Goal: Navigation & Orientation: Find specific page/section

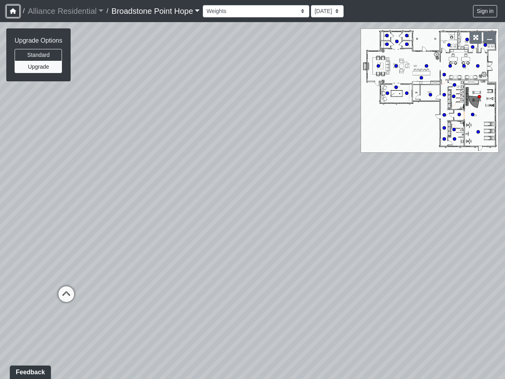
click at [13, 11] on icon "button" at bounding box center [13, 11] width 6 height 6
click at [485, 11] on button "Sign in" at bounding box center [485, 11] width 24 height 12
click at [39, 55] on button "Standard" at bounding box center [38, 55] width 47 height 12
click at [39, 67] on button "Upgrade" at bounding box center [38, 67] width 47 height 12
click at [475, 37] on icon "button" at bounding box center [476, 38] width 6 height 6
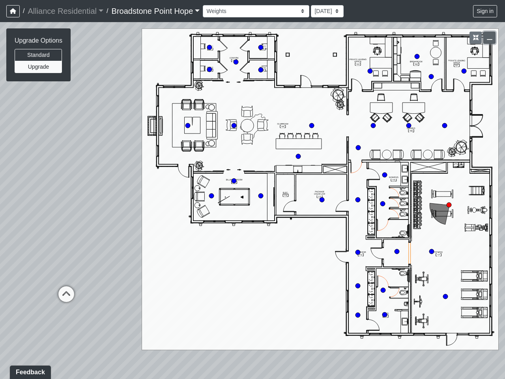
click at [489, 37] on icon "button" at bounding box center [490, 38] width 6 height 6
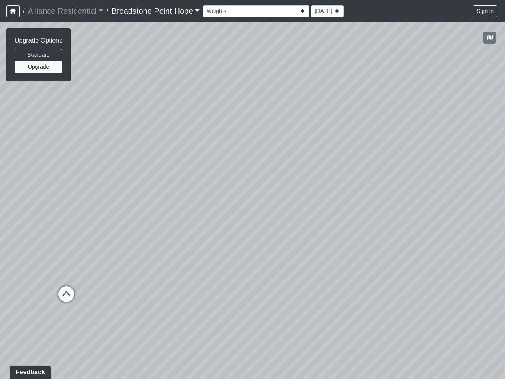
click at [66, 294] on icon at bounding box center [66, 298] width 24 height 24
select select "hTGbGzUAXcZBrUKhvt9Tr8"
click at [0, 271] on div "Loading... Machines Loading... Cardio Loading... Weights Loading... Entry Loadi…" at bounding box center [252, 200] width 505 height 357
